Goal: Communication & Community: Answer question/provide support

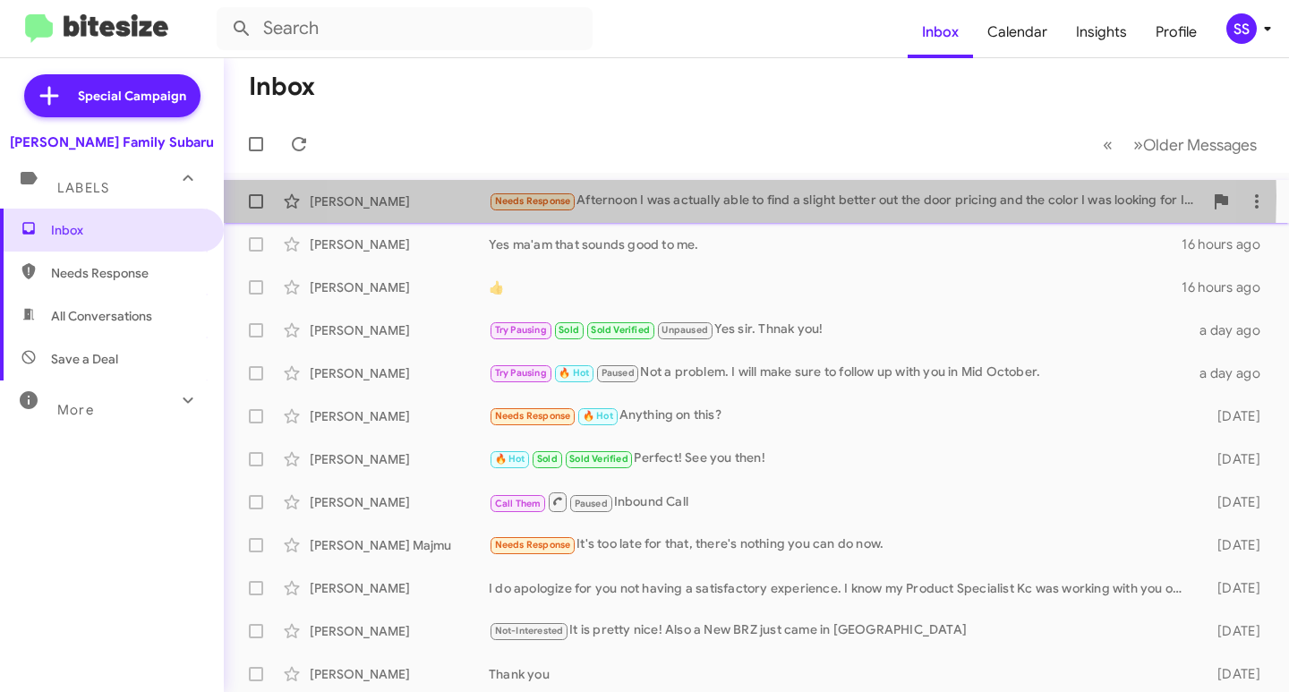
click at [687, 196] on div "Needs Response Afternoon I was actually able to find a slight better out the do…" at bounding box center [846, 201] width 714 height 21
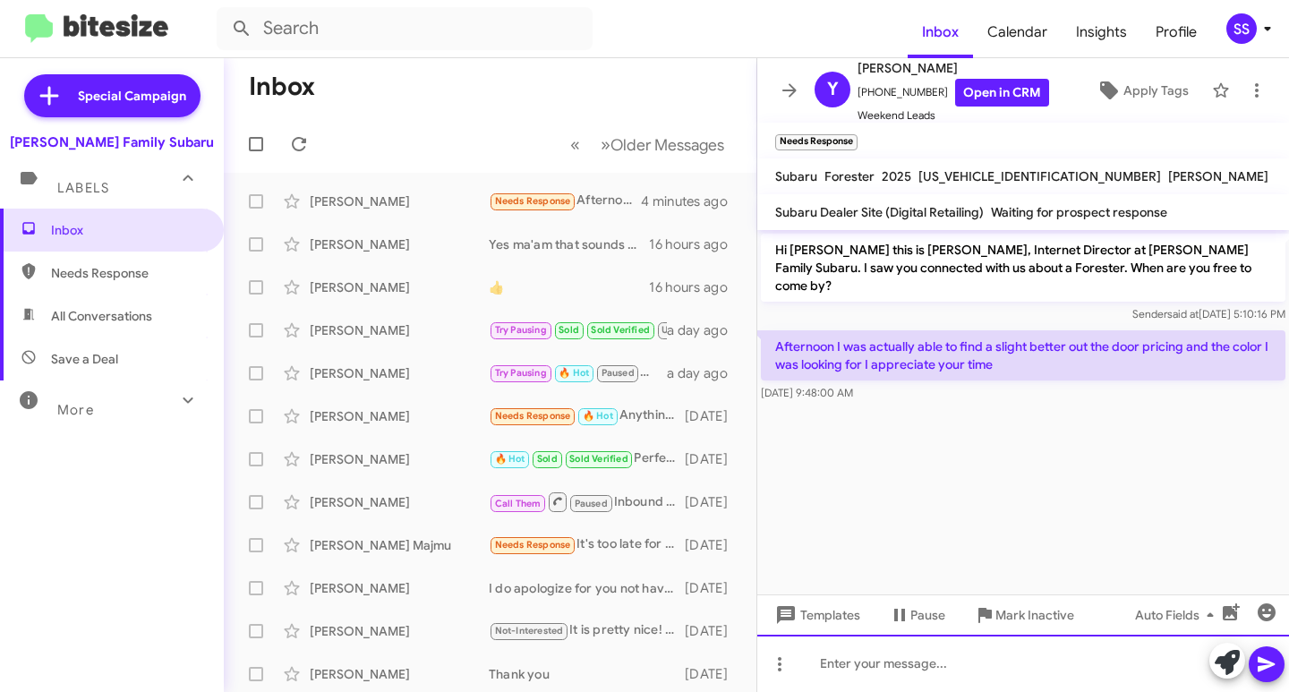
click at [934, 667] on div at bounding box center [1023, 663] width 532 height 57
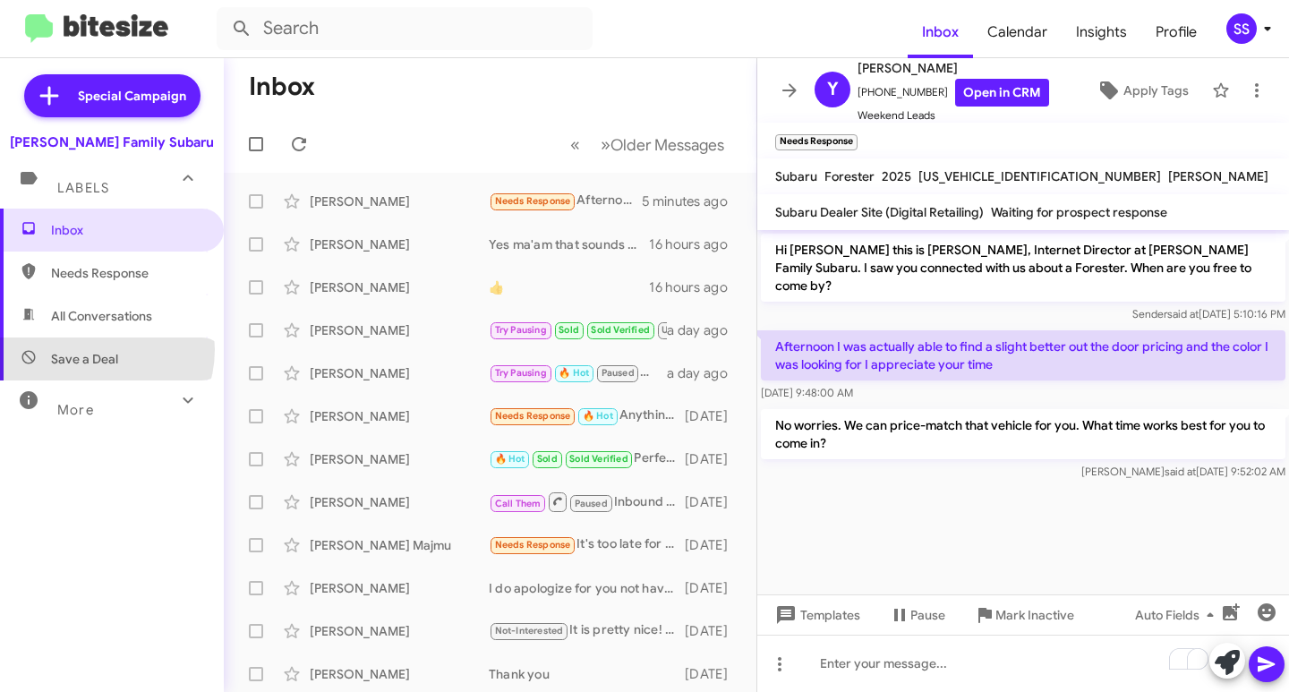
click at [90, 349] on span "Save a Deal" at bounding box center [112, 358] width 224 height 43
type input "in:not-interested"
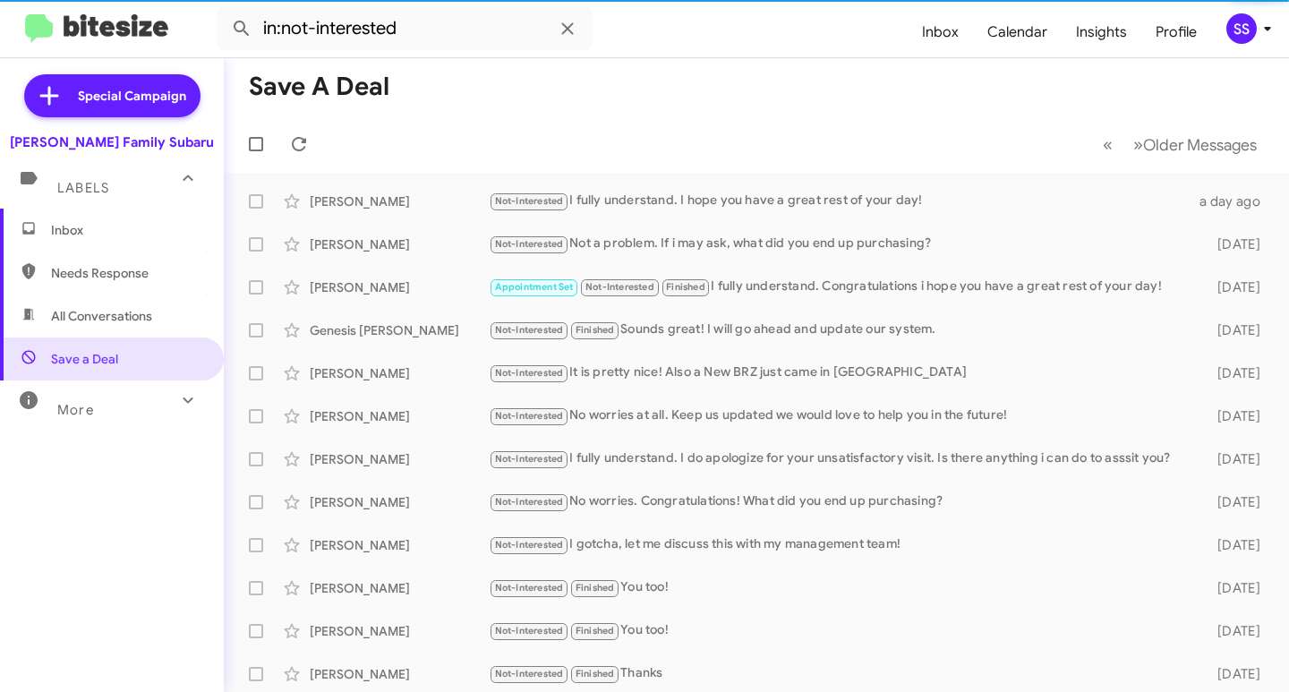
click at [141, 226] on span "Inbox" at bounding box center [127, 230] width 152 height 18
